Goal: Navigation & Orientation: Find specific page/section

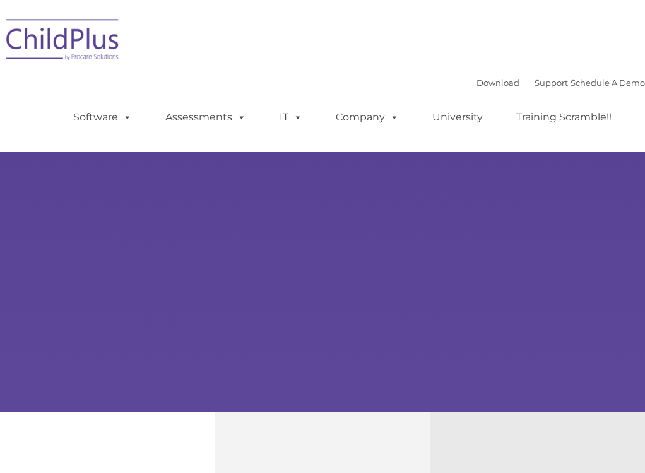
type input ""
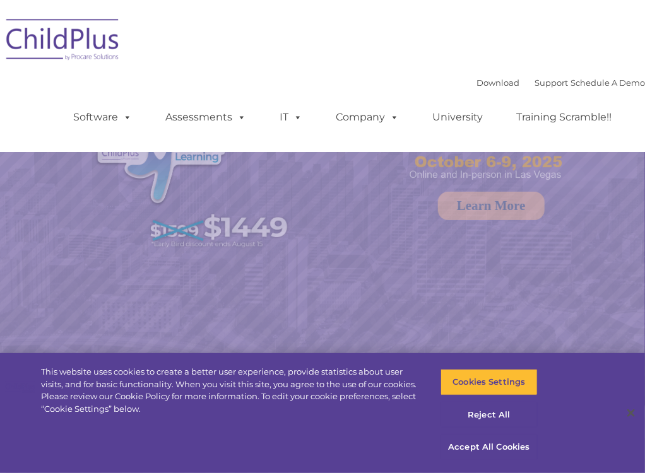
select select "MEDIUM"
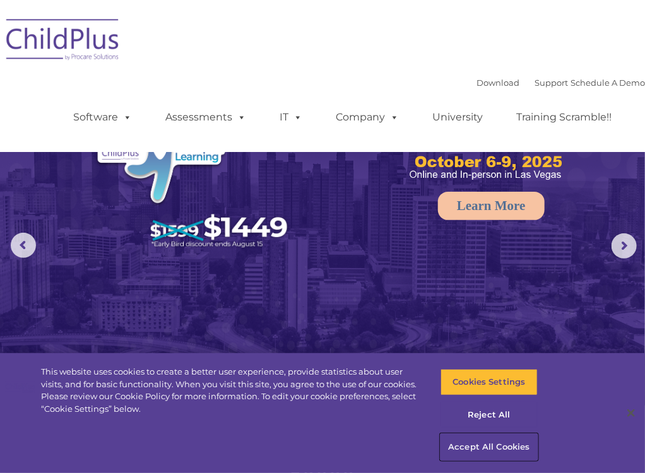
click at [474, 452] on button "Accept All Cookies" at bounding box center [488, 447] width 97 height 26
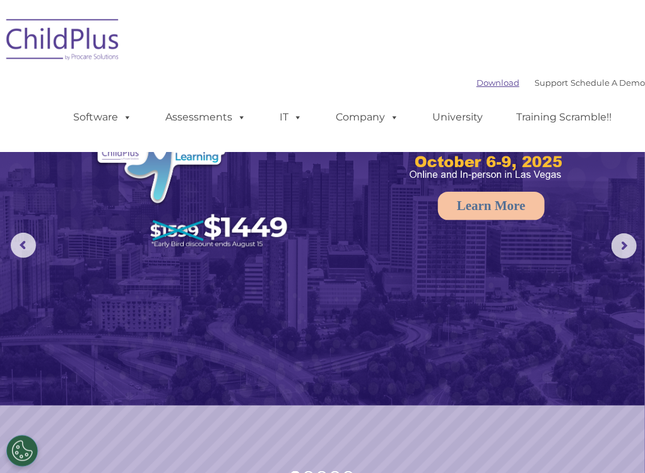
click at [476, 84] on link "Download" at bounding box center [497, 83] width 43 height 10
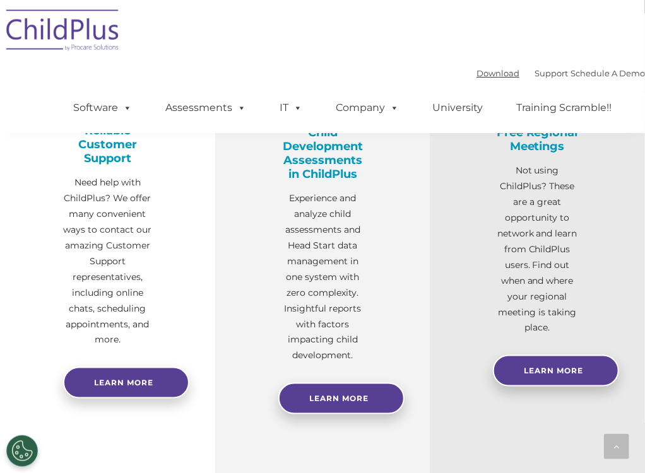
scroll to position [476, 0]
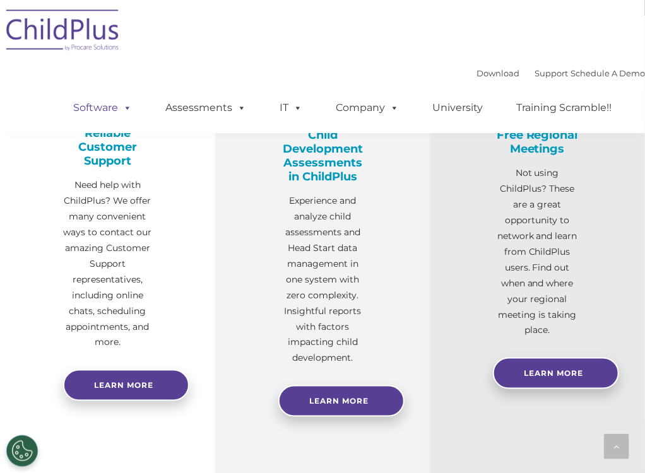
click at [118, 105] on span at bounding box center [125, 108] width 14 height 12
click at [116, 107] on link "Software" at bounding box center [103, 107] width 84 height 25
click at [95, 109] on link "Software" at bounding box center [103, 107] width 84 height 25
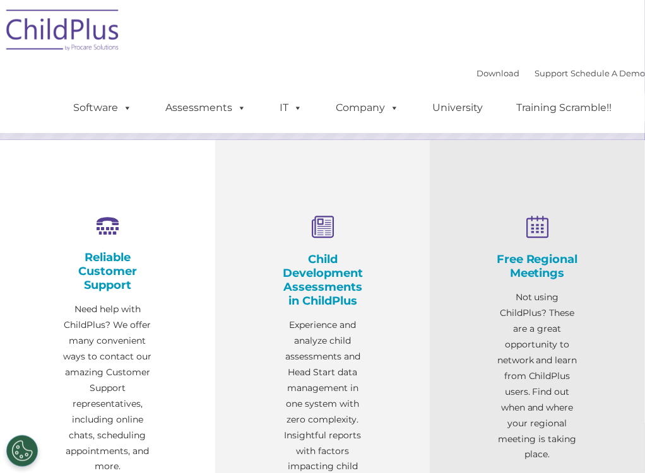
scroll to position [343, 0]
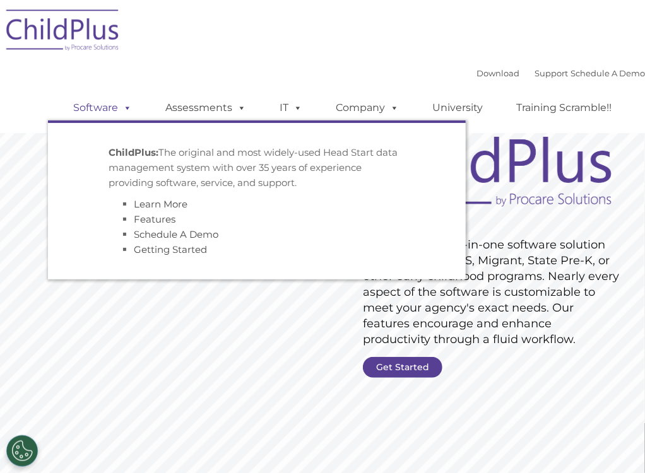
click at [91, 108] on link "Software" at bounding box center [103, 107] width 84 height 25
click at [93, 114] on link "Software" at bounding box center [103, 107] width 84 height 25
click at [138, 247] on link "Getting Started" at bounding box center [170, 250] width 73 height 12
click at [140, 249] on link "Getting Started" at bounding box center [170, 250] width 73 height 12
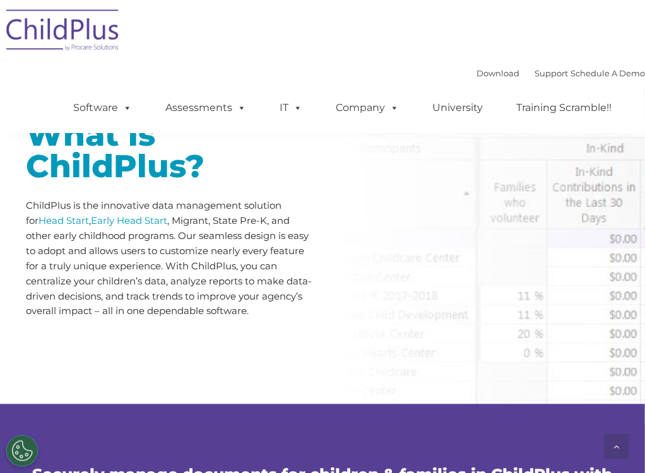
scroll to position [527, 0]
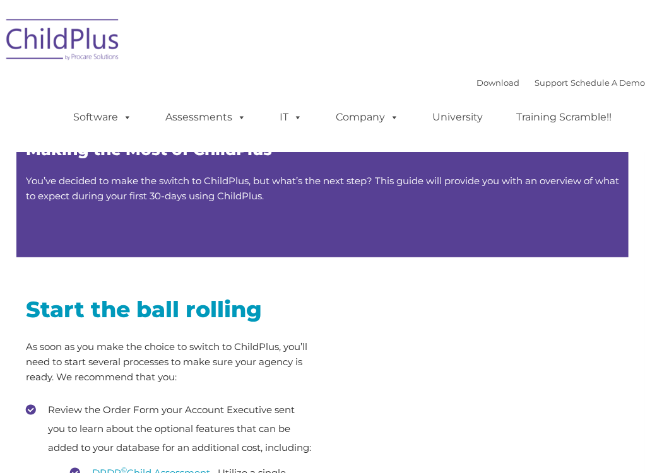
type input ""
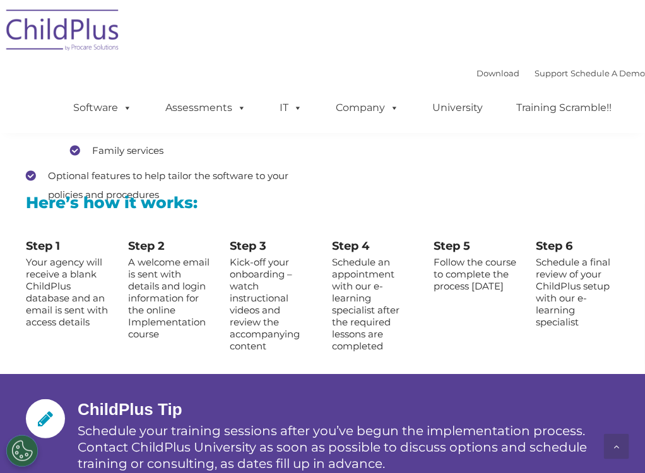
scroll to position [1458, 0]
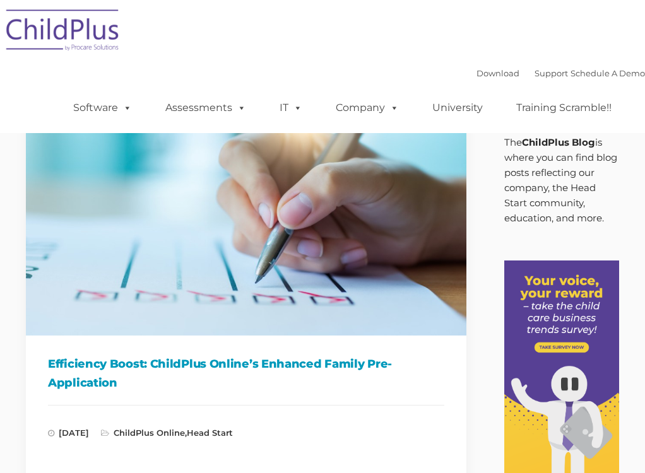
type input ""
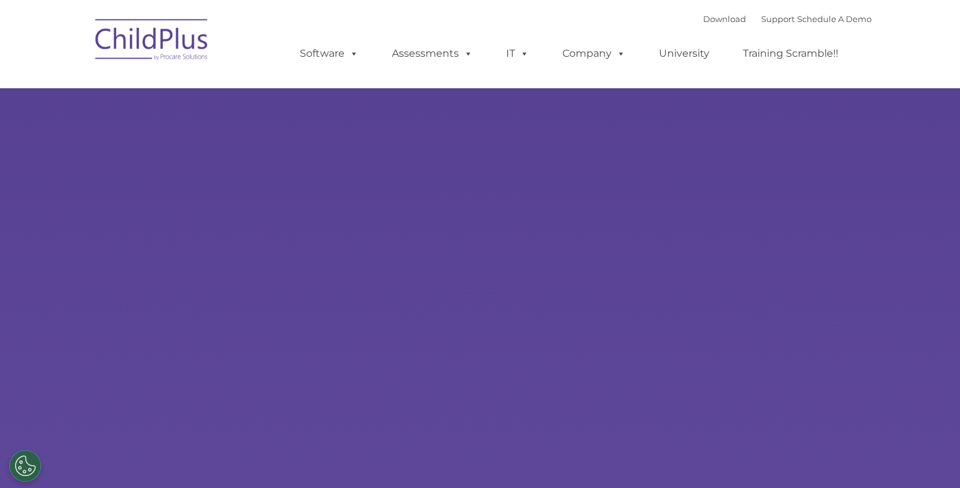
type input ""
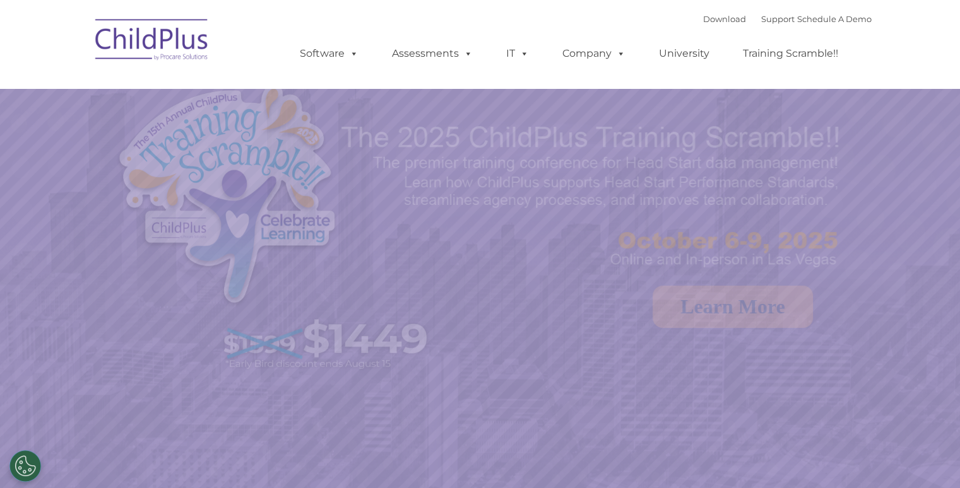
select select "MEDIUM"
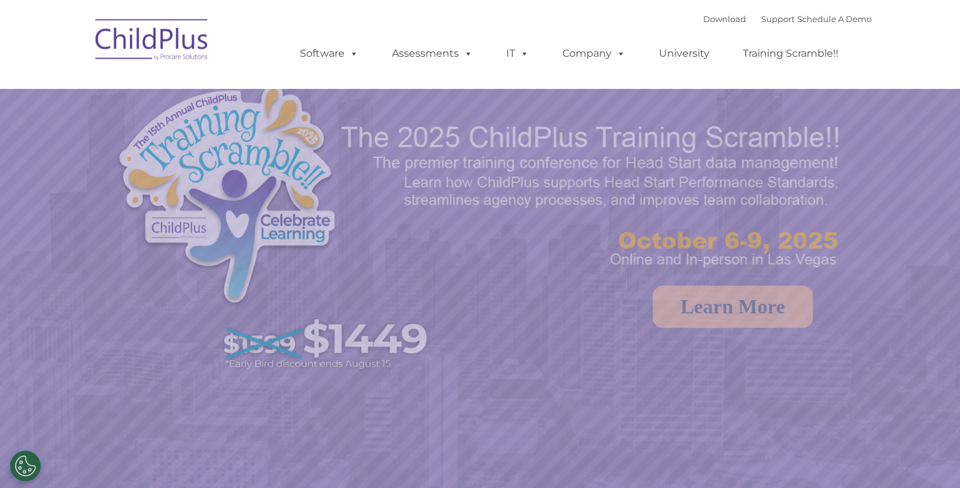
select select "MEDIUM"
